Goal: Information Seeking & Learning: Understand process/instructions

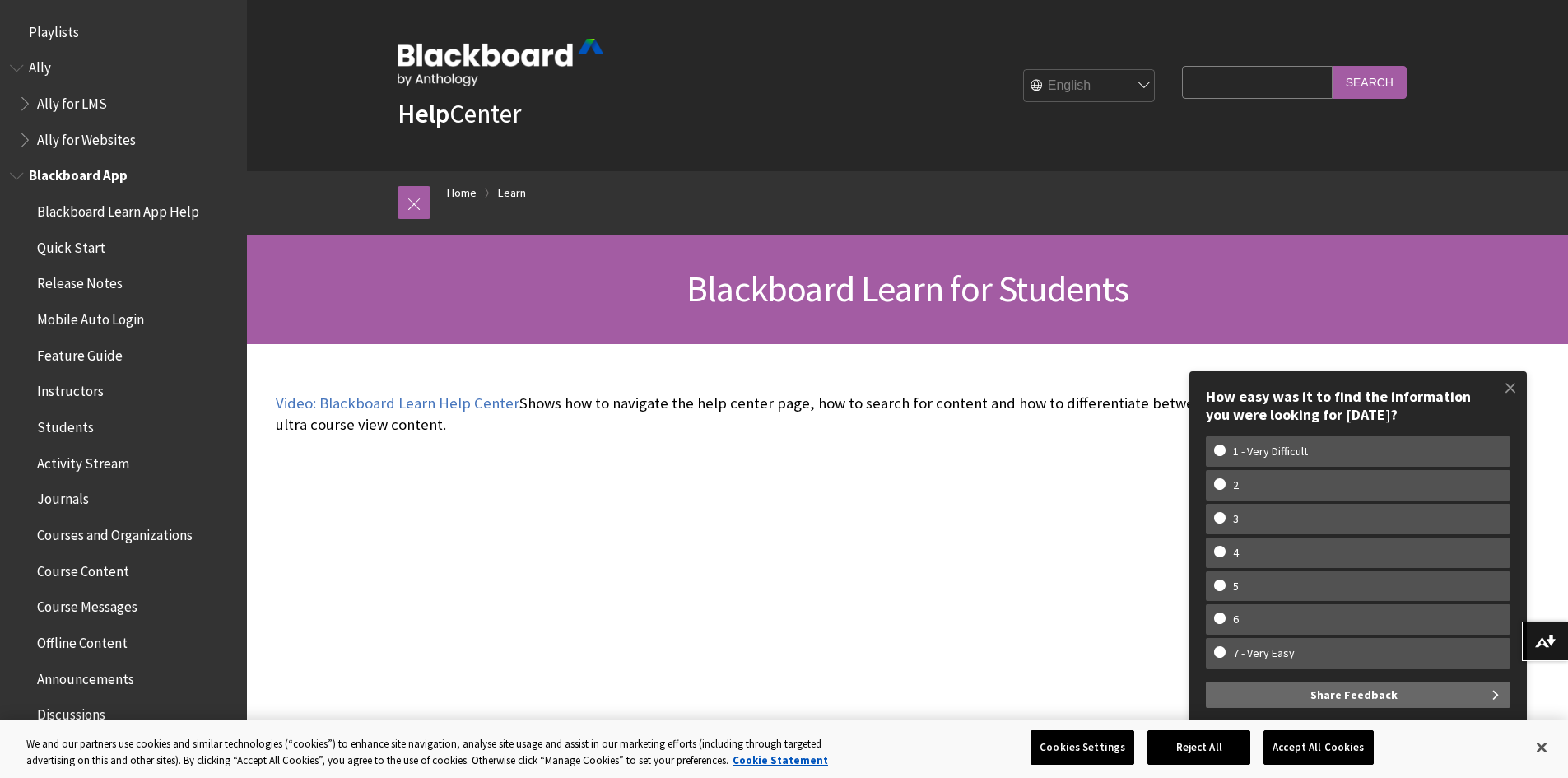
click at [24, 179] on span "Book outline for Blackboard App Help" at bounding box center [18, 172] width 18 height 20
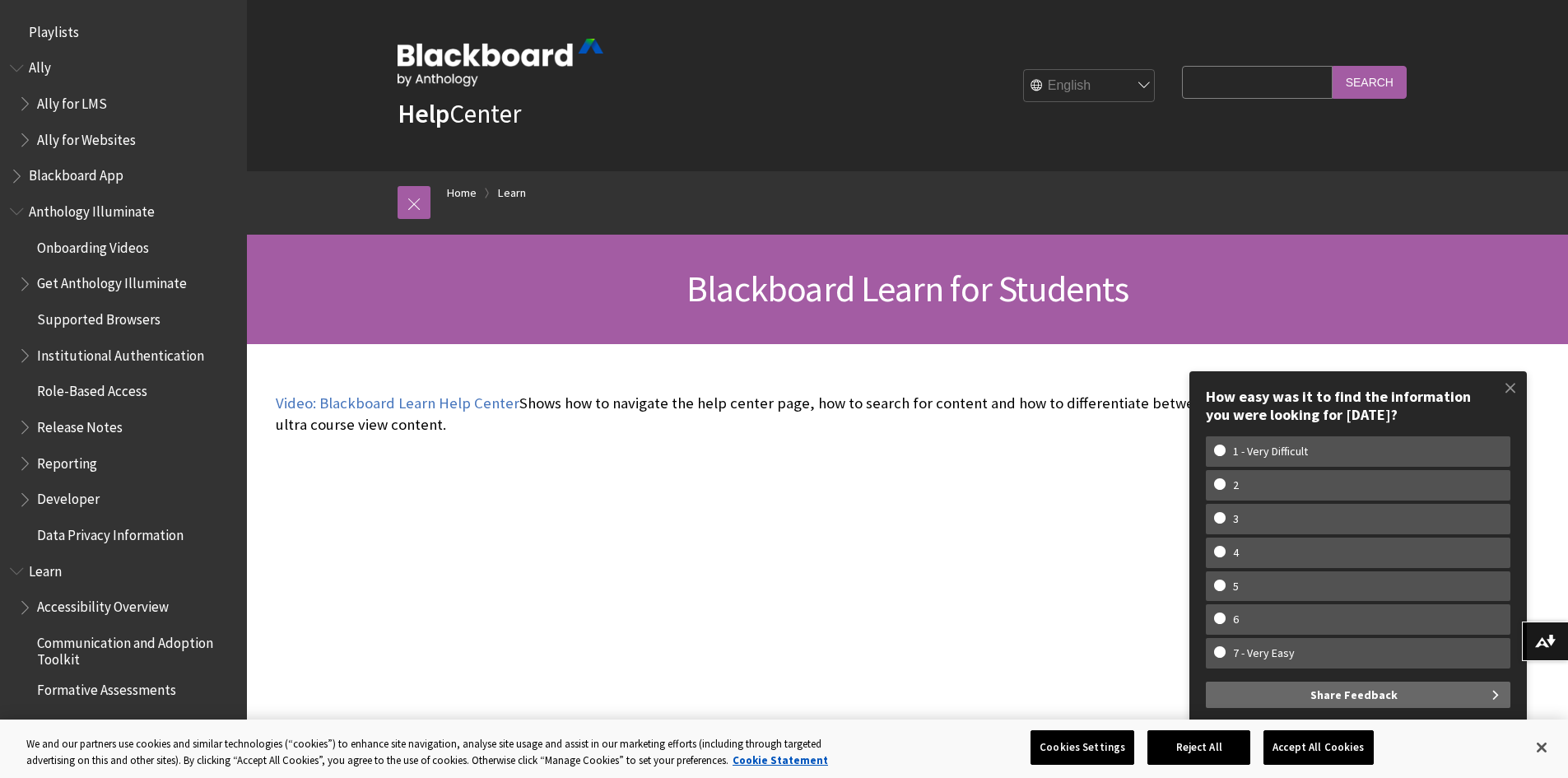
click at [1197, 81] on input "Search Query" at bounding box center [1257, 82] width 150 height 32
click at [18, 178] on span "Book outline for Blackboard App Help" at bounding box center [18, 172] width 18 height 20
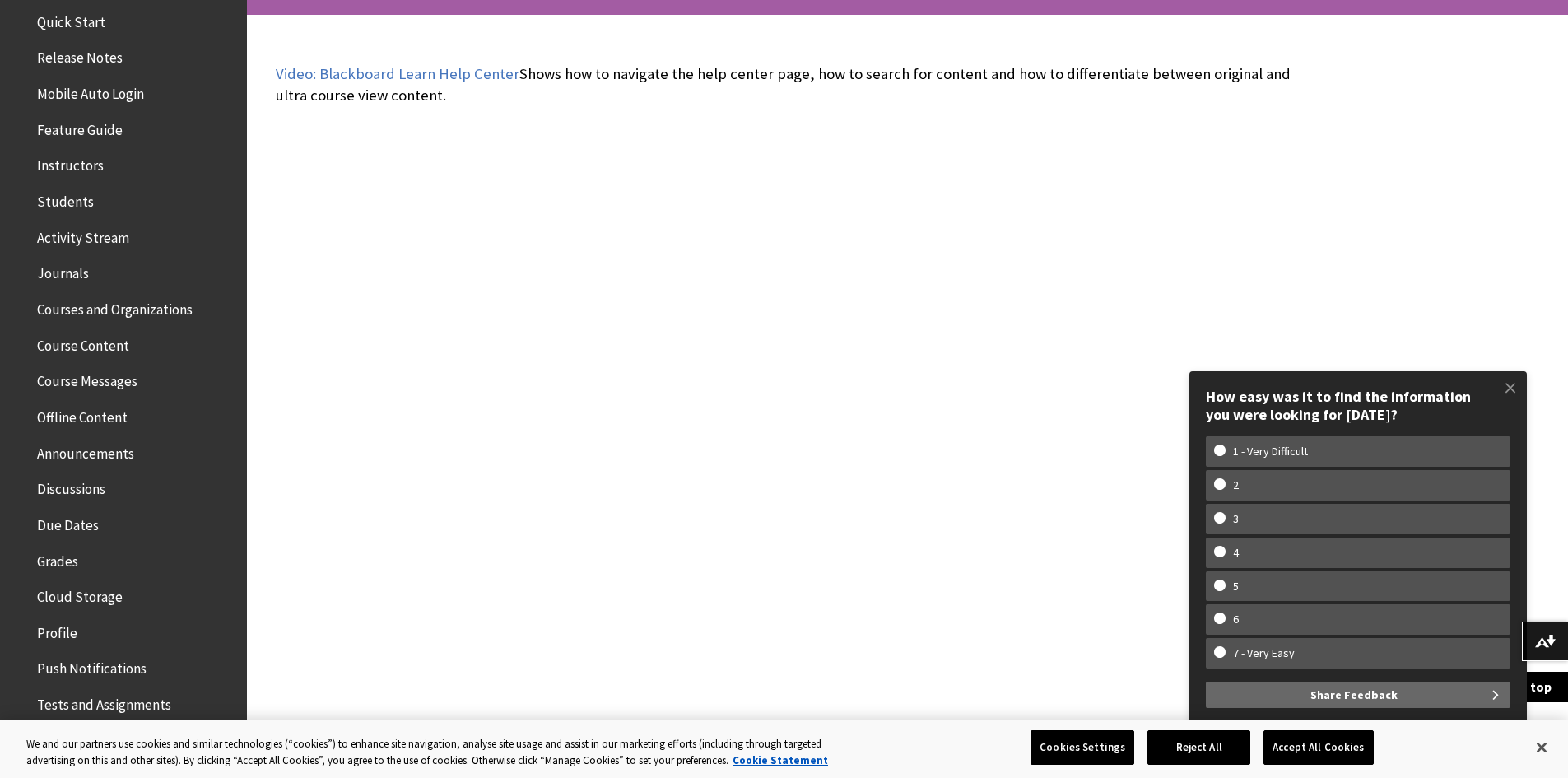
scroll to position [225, 0]
click at [55, 350] on span "Course Content" at bounding box center [83, 344] width 92 height 22
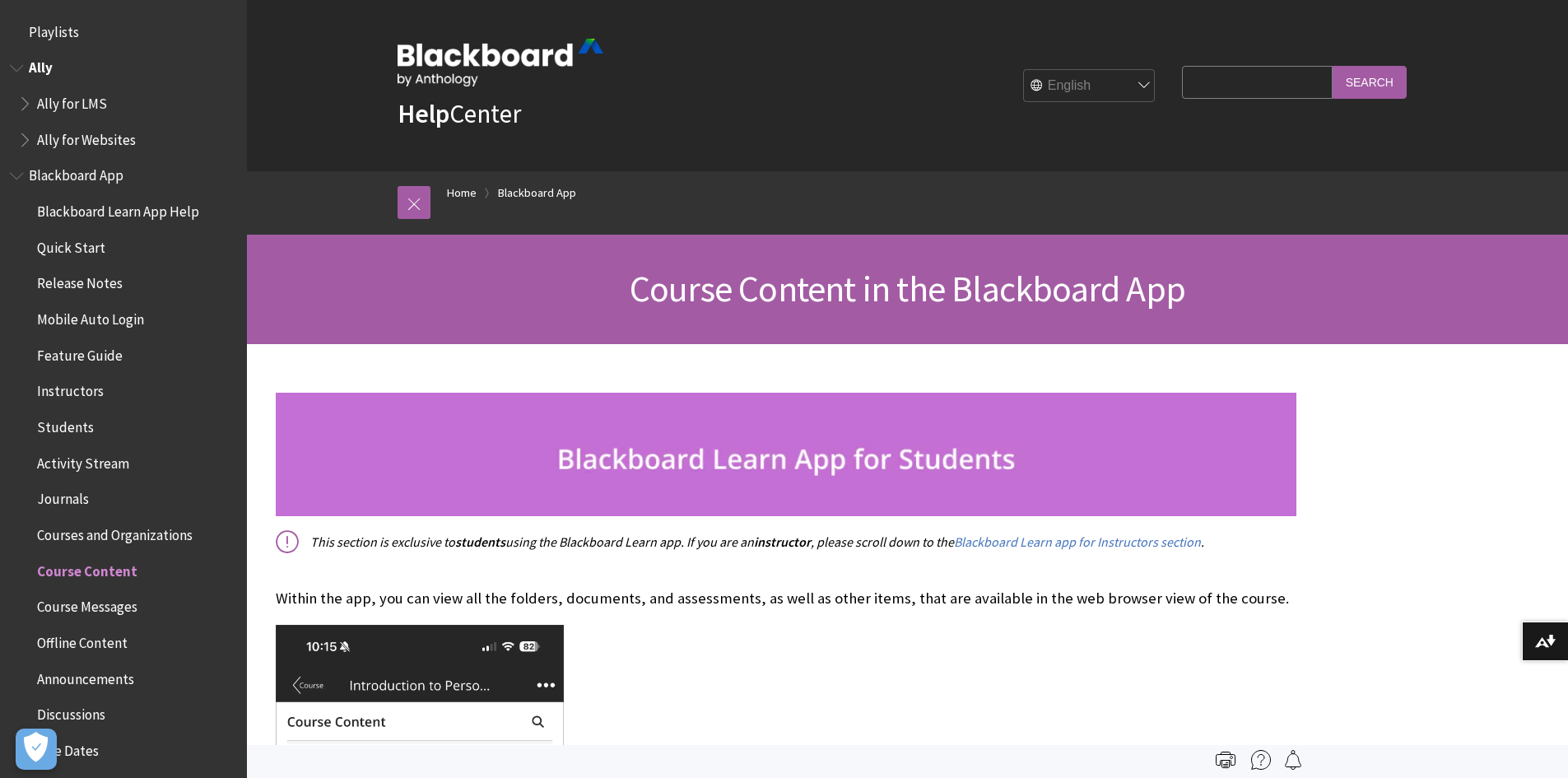
click at [28, 139] on span "Book outline for Anthology Ally Help" at bounding box center [27, 135] width 18 height 20
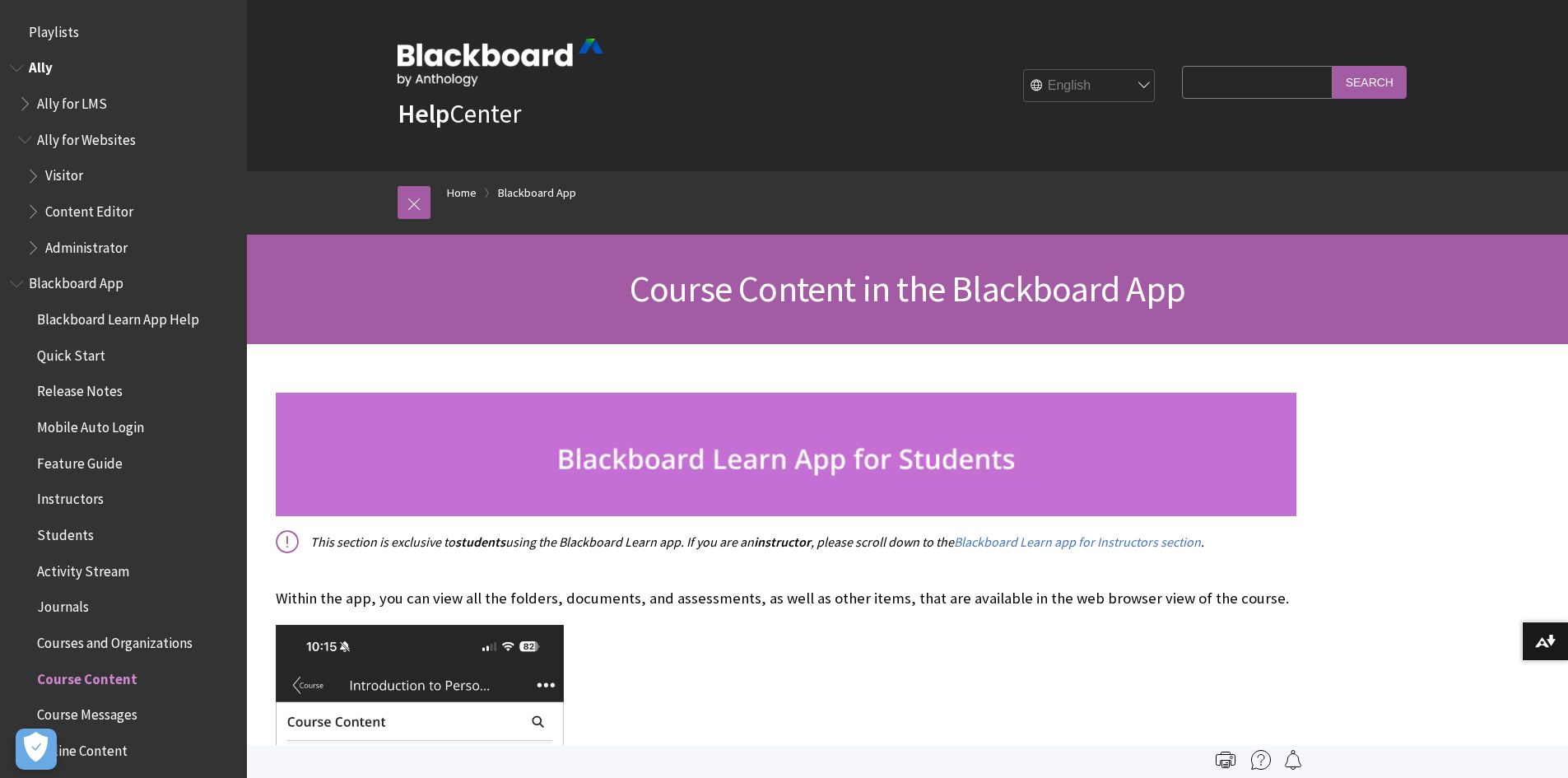
click at [26, 141] on span "Book outline for Anthology Ally Help" at bounding box center [27, 135] width 18 height 20
